Goal: Navigation & Orientation: Find specific page/section

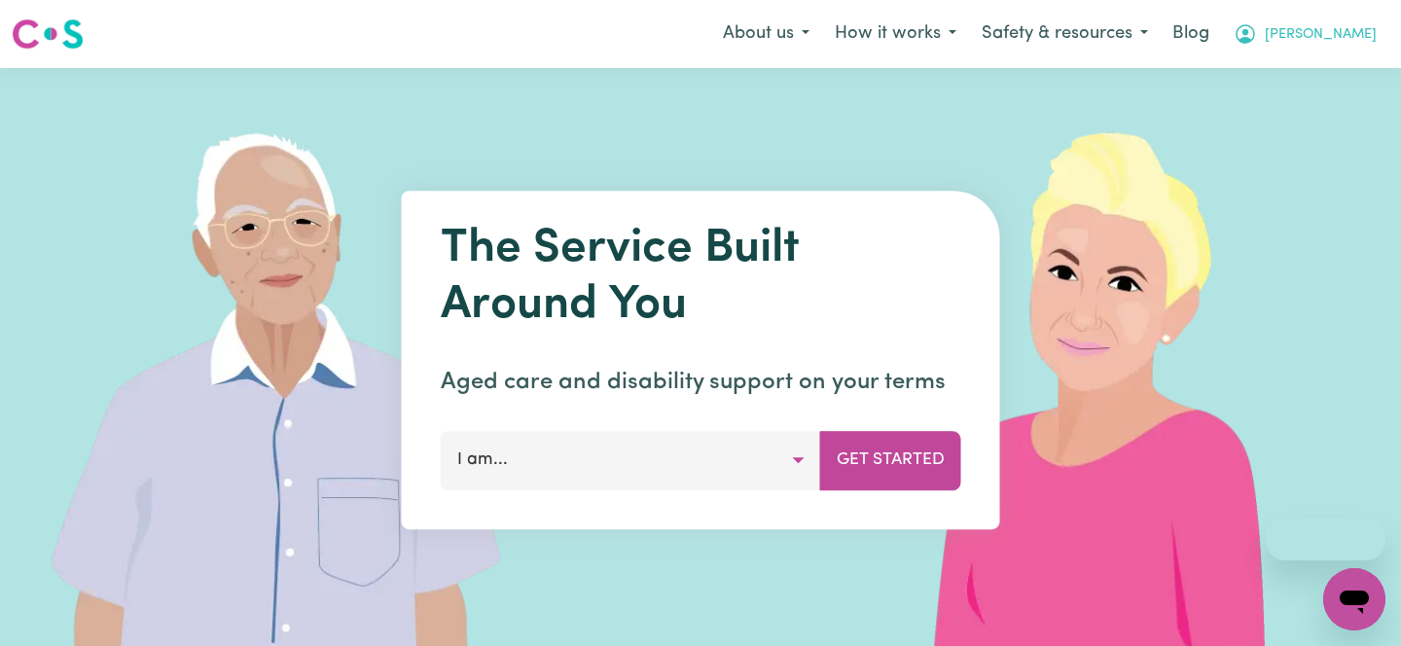
click at [1360, 20] on button "[PERSON_NAME]" at bounding box center [1305, 34] width 168 height 41
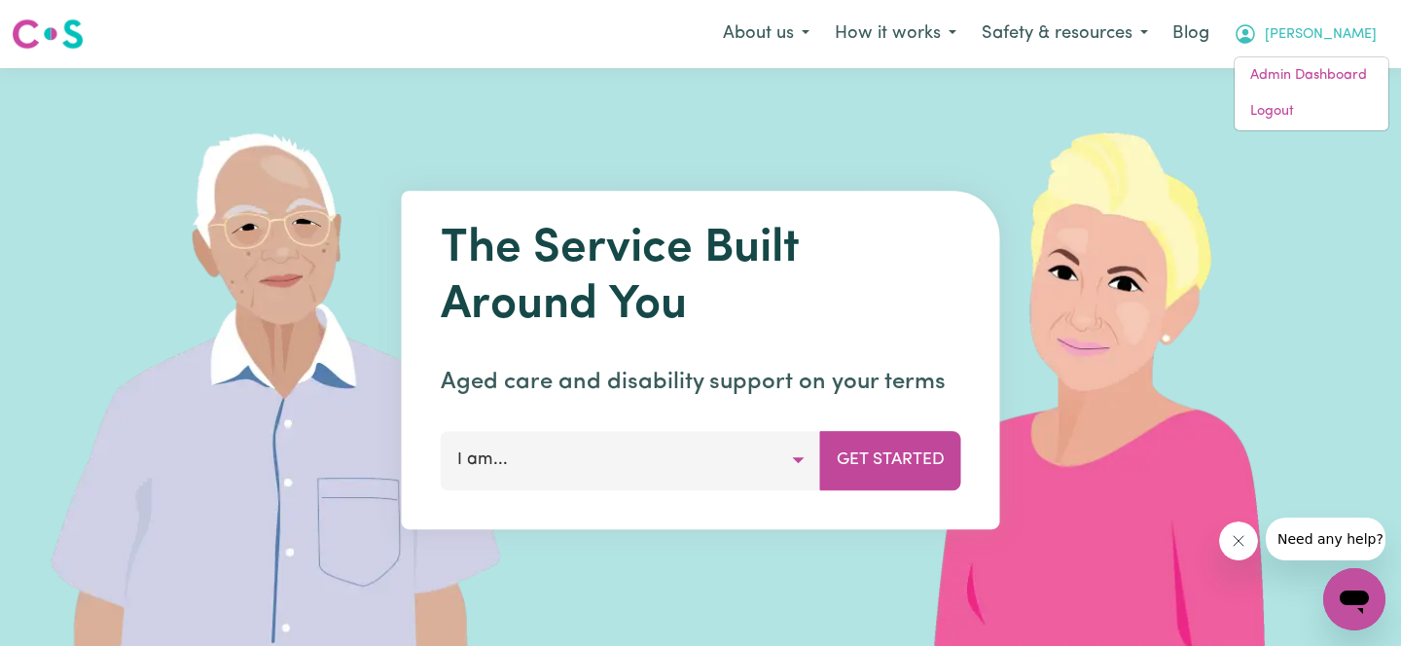
click at [1308, 54] on div "About us How it works Safety & resources Blog Lucy Admin Dashboard Logout" at bounding box center [1049, 34] width 679 height 43
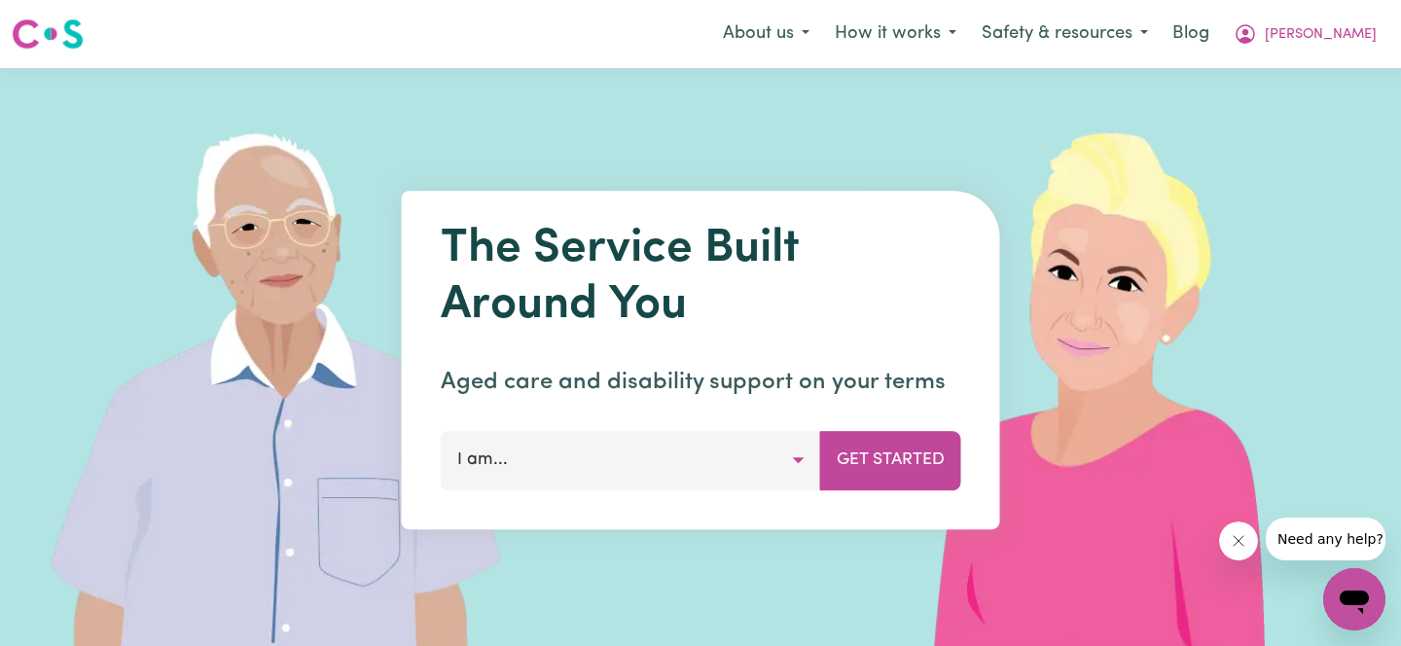
click at [1303, 61] on nav "Menu About us How it works Safety & resources Blog Lucy Admin Dashboard Logout" at bounding box center [700, 34] width 1401 height 68
click at [1255, 40] on icon "My Account" at bounding box center [1245, 33] width 19 height 19
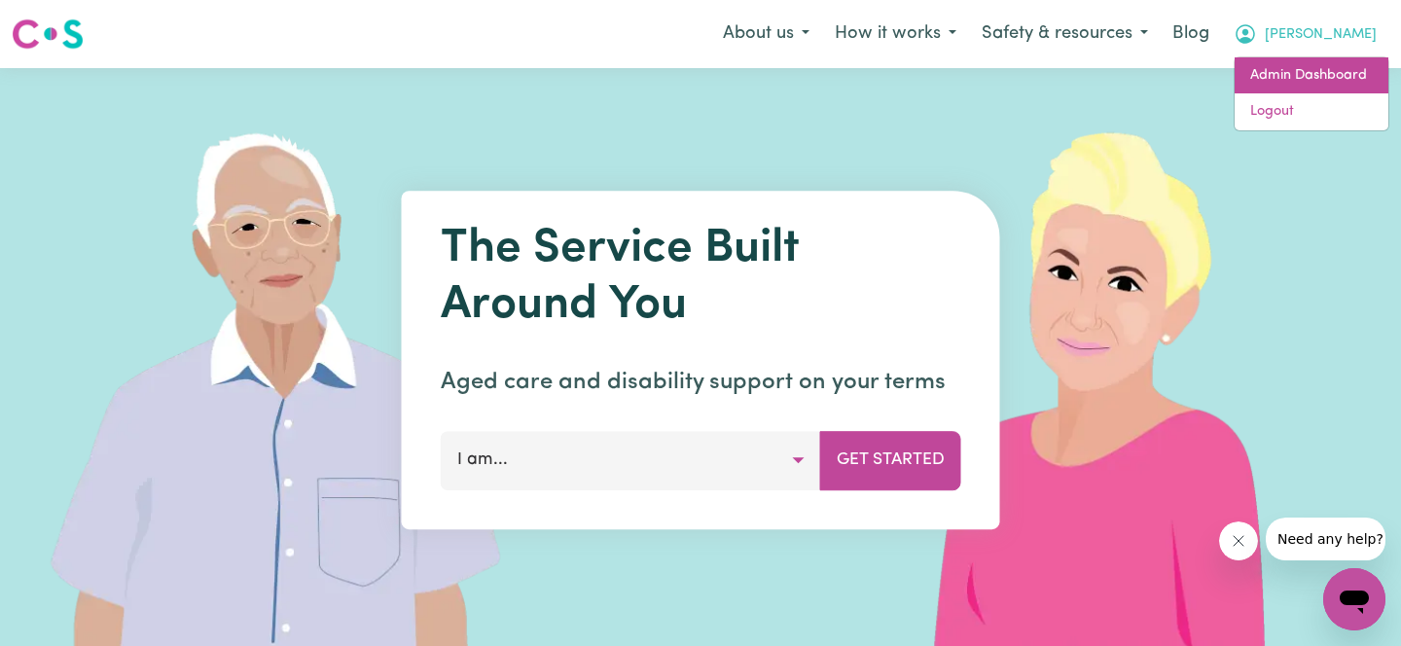
click at [1319, 66] on link "Admin Dashboard" at bounding box center [1312, 75] width 154 height 37
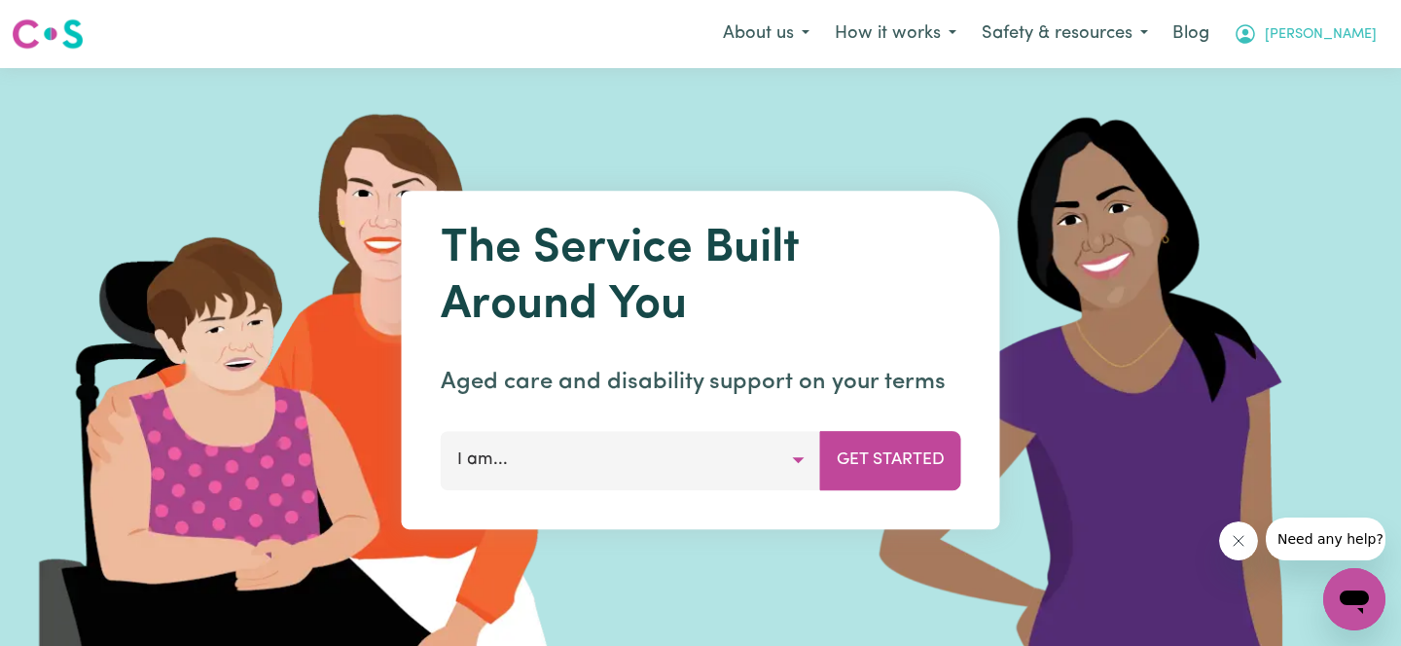
click at [1368, 35] on button "[PERSON_NAME]" at bounding box center [1305, 34] width 168 height 41
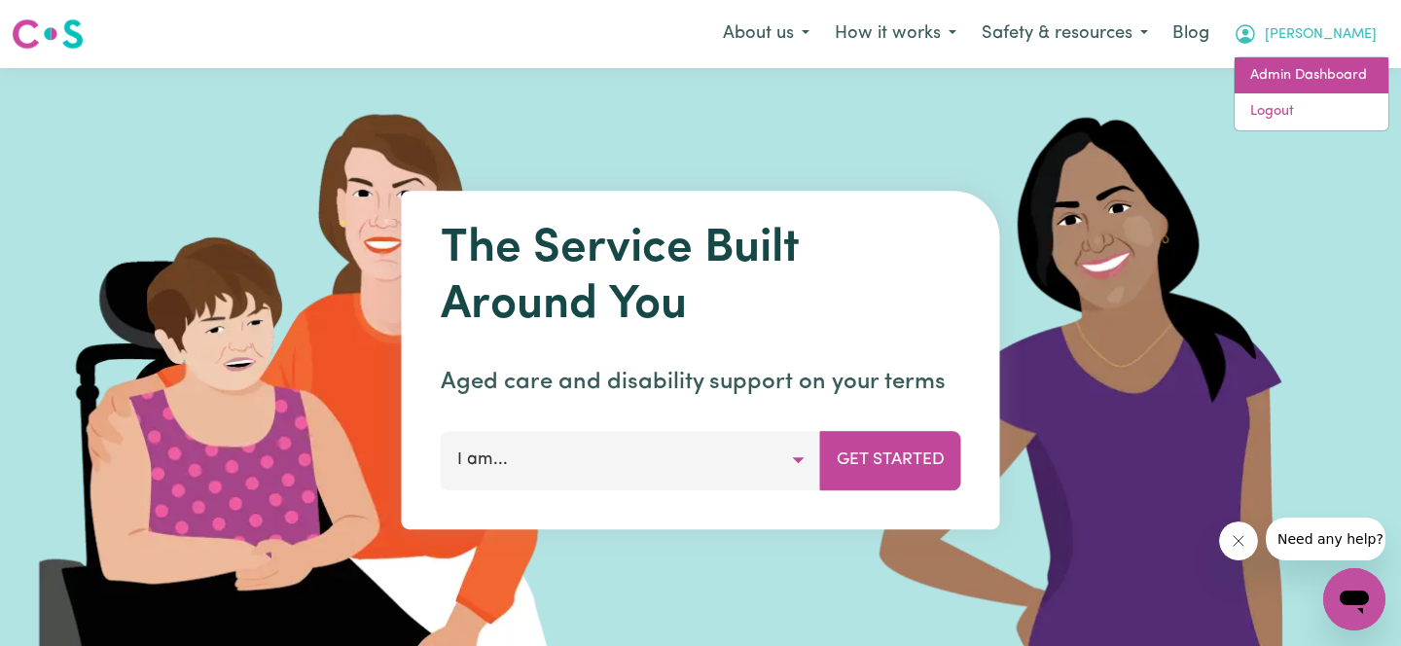
click at [1307, 67] on link "Admin Dashboard" at bounding box center [1312, 75] width 154 height 37
